Goal: Task Accomplishment & Management: Use online tool/utility

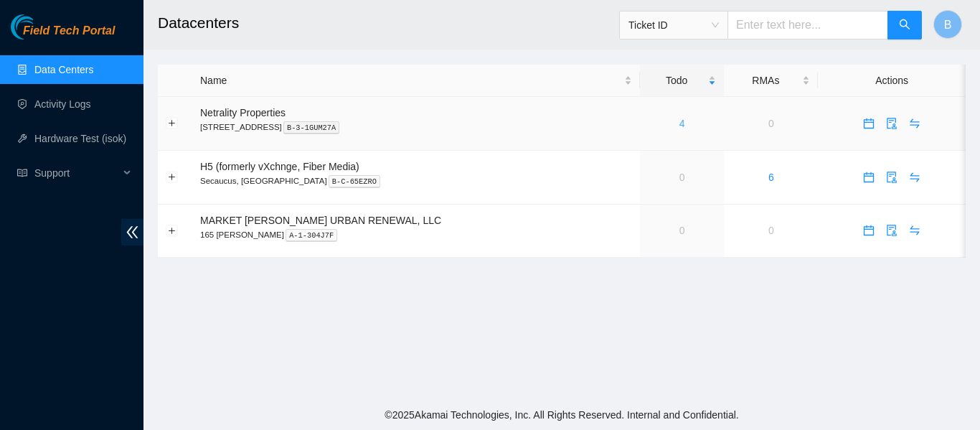
click at [679, 125] on link "4" at bounding box center [682, 123] width 6 height 11
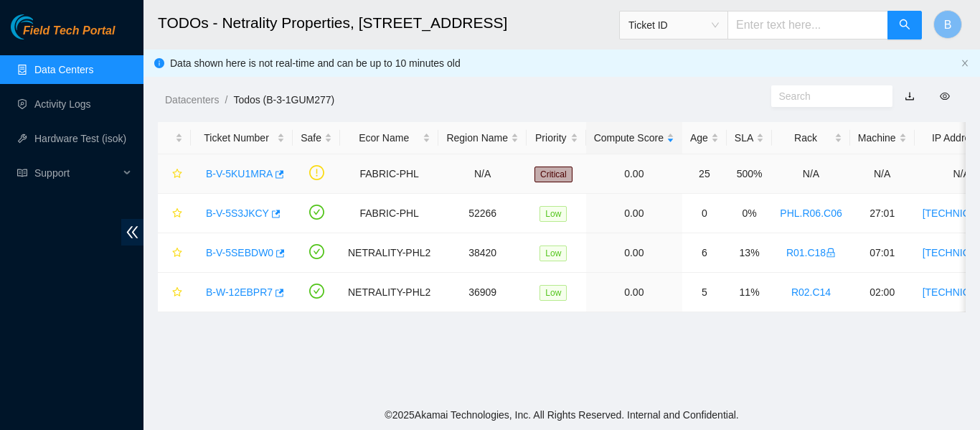
click at [283, 174] on td "B-V-5KU1MRA" at bounding box center [242, 173] width 102 height 39
click at [280, 174] on icon "button" at bounding box center [278, 174] width 10 height 10
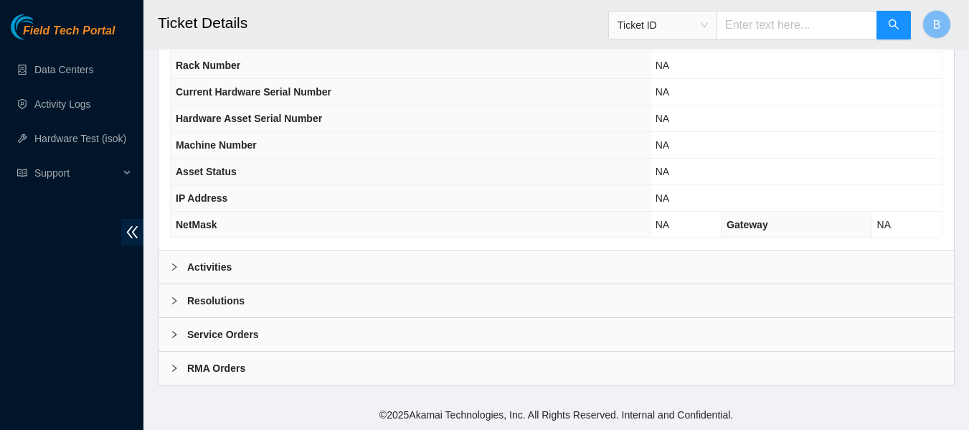
scroll to position [586, 0]
click at [222, 263] on b "Activities" at bounding box center [209, 268] width 44 height 16
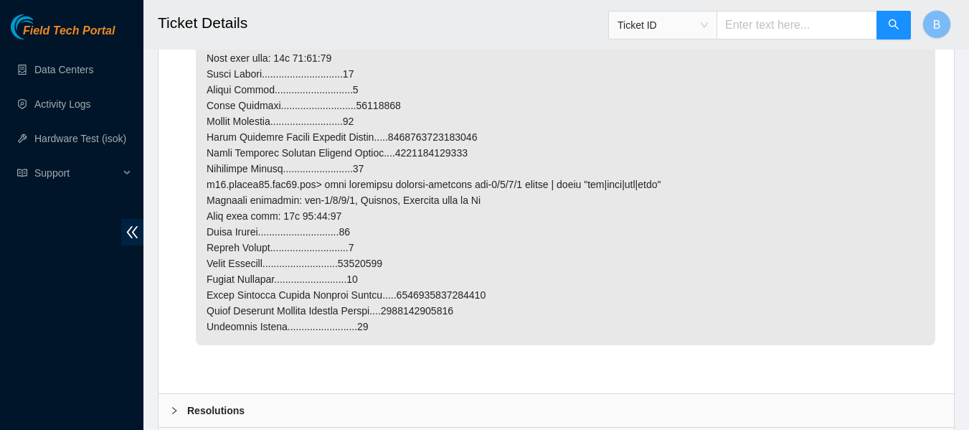
scroll to position [2435, 0]
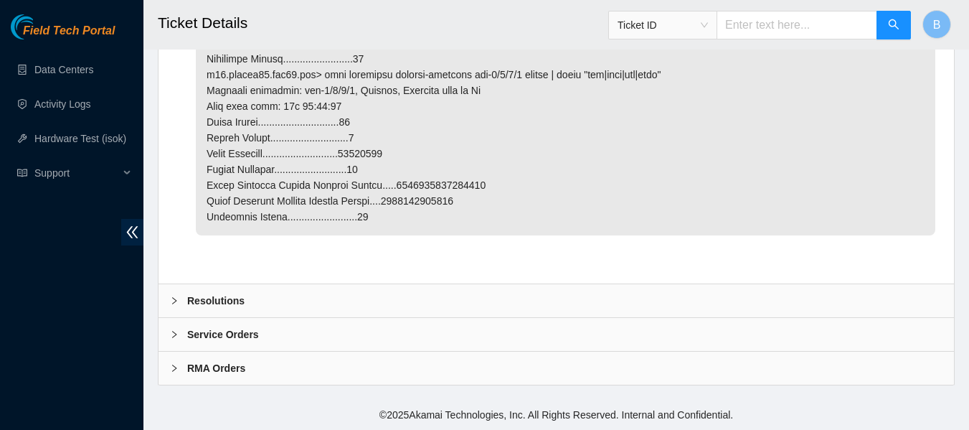
click at [211, 303] on b "Resolutions" at bounding box center [215, 301] width 57 height 16
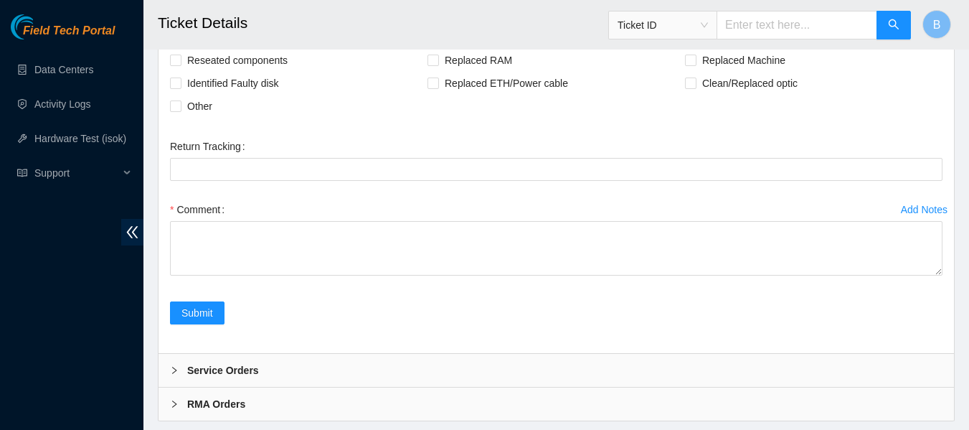
scroll to position [2698, 0]
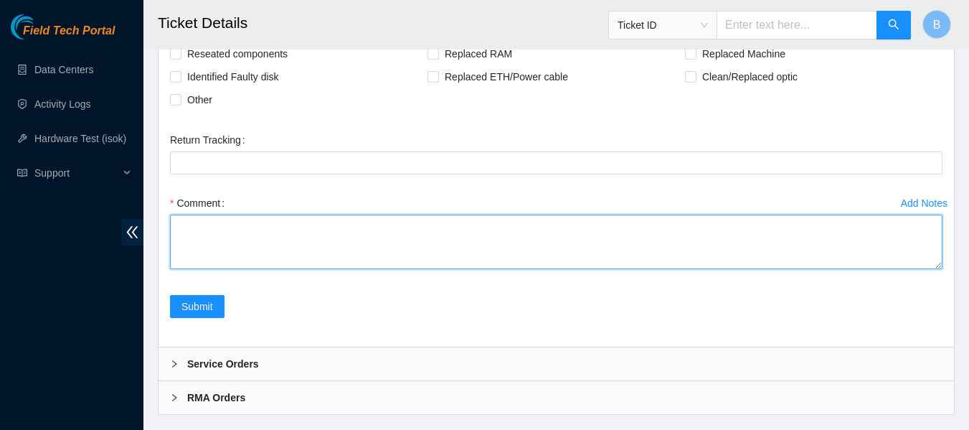
click at [242, 269] on textarea "Comment" at bounding box center [556, 241] width 773 height 55
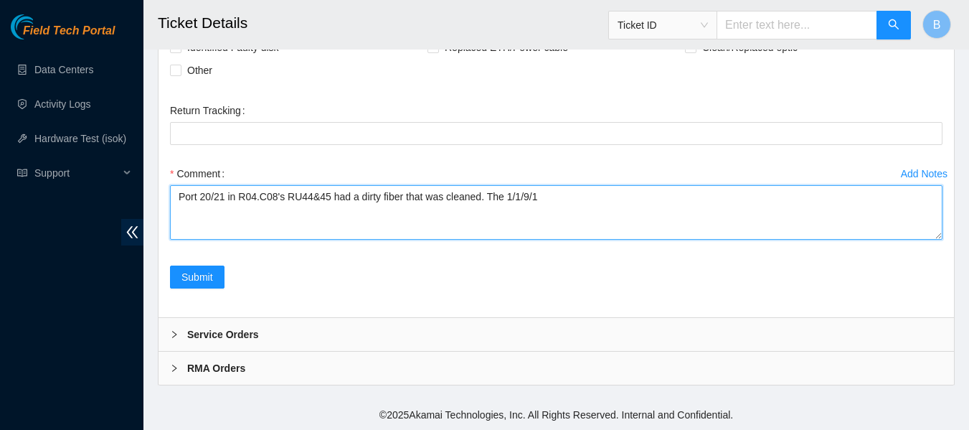
scroll to position [2770, 0]
type textarea "Port 20/21 in R04.C08's RU44&45 had a dirty fiber that was cleaned. The 1/1/9/1…"
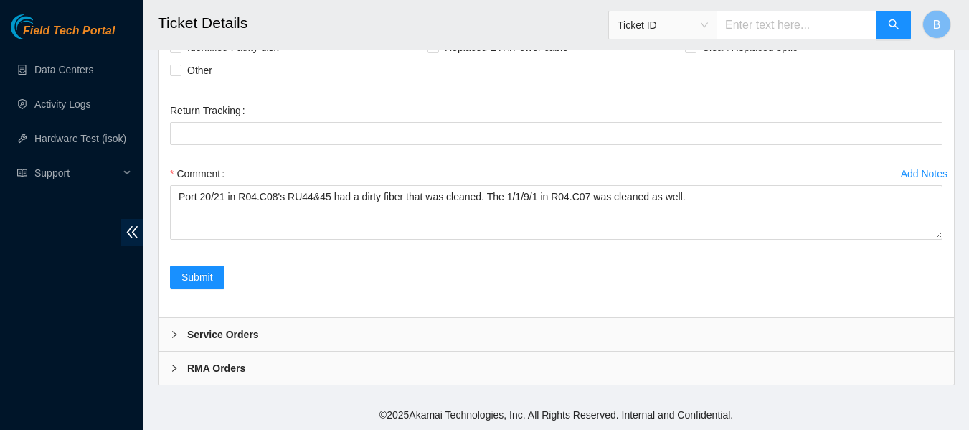
click at [0, 3] on aside "Field Tech Portal Data Centers Activity Logs Hardware Test (isok) Support" at bounding box center [71, 215] width 143 height 430
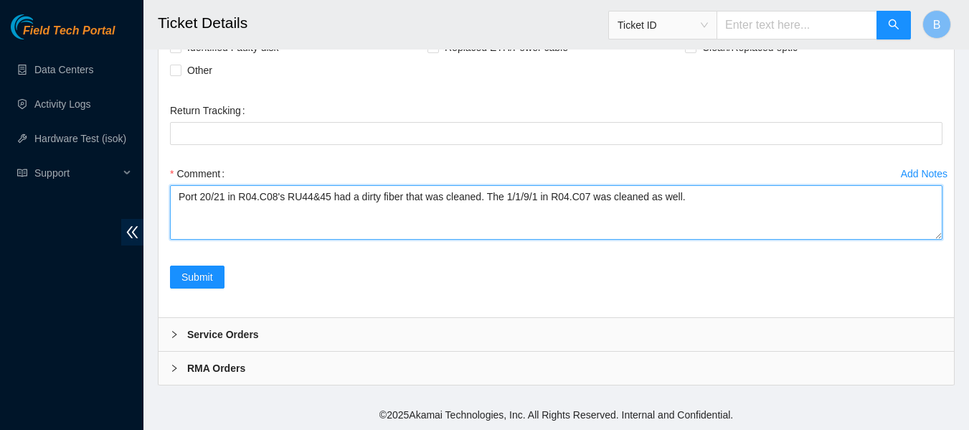
click at [721, 205] on textarea "Port 20/21 in R04.C08's RU44&45 had a dirty fiber that was cleaned. The 1/1/9/1…" at bounding box center [556, 212] width 773 height 55
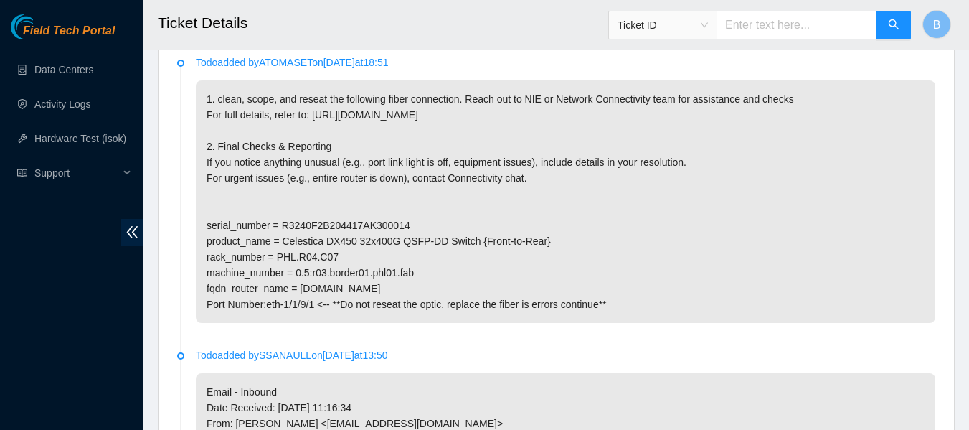
scroll to position [831, 0]
click at [430, 224] on p "1. clean, scope, and reseat the following fiber connection. Reach out to NIE or…" at bounding box center [566, 200] width 740 height 242
click at [459, 224] on p "1. clean, scope, and reseat the following fiber connection. Reach out to NIE or…" at bounding box center [566, 200] width 740 height 242
